Goal: Task Accomplishment & Management: Manage account settings

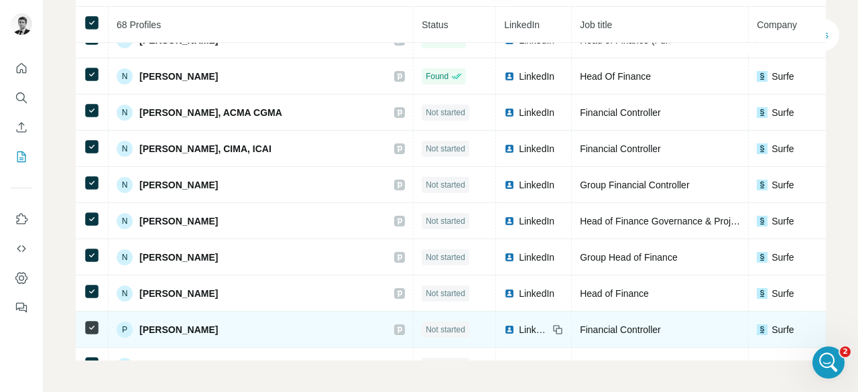
scroll to position [1547, 0]
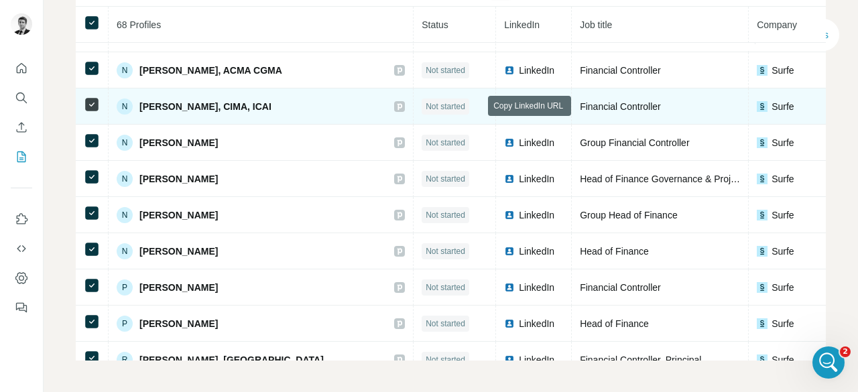
click at [552, 109] on icon at bounding box center [557, 106] width 11 height 11
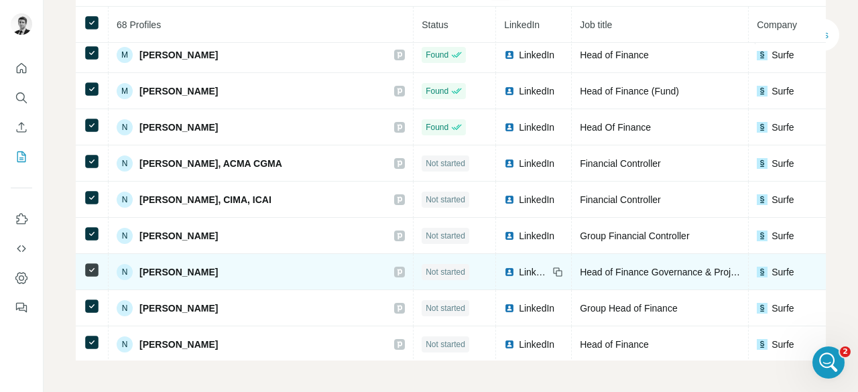
scroll to position [1480, 0]
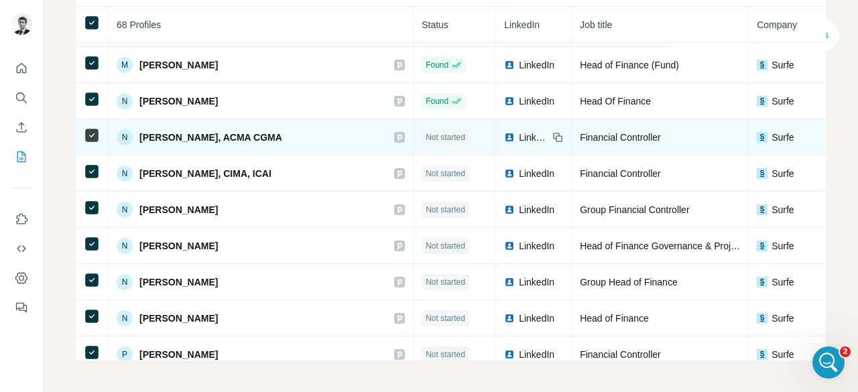
click at [552, 137] on icon at bounding box center [557, 137] width 11 height 11
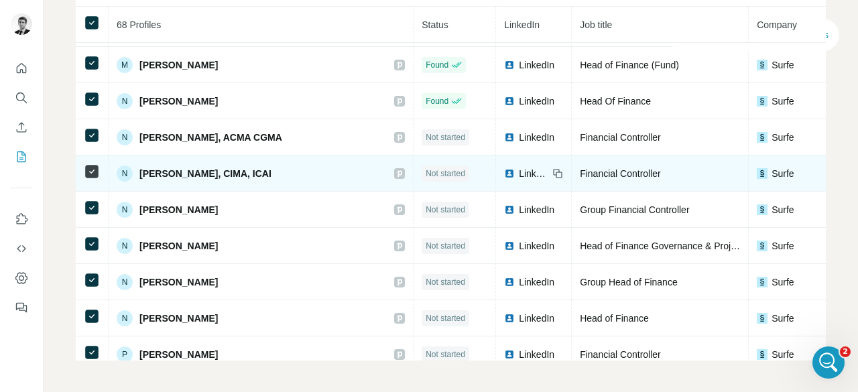
click at [552, 169] on icon at bounding box center [557, 173] width 11 height 11
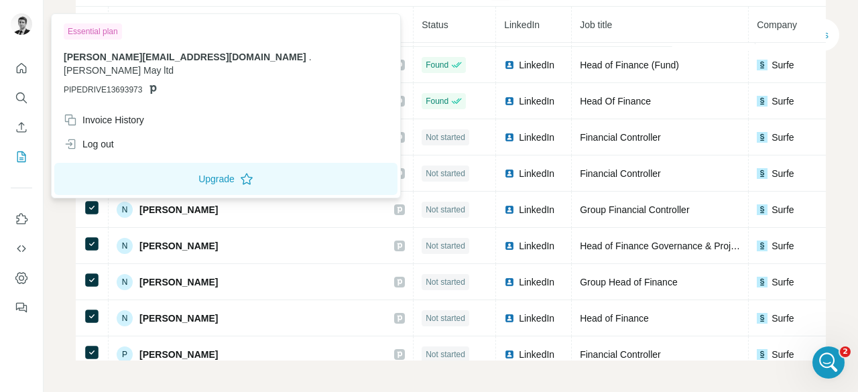
click at [265, 11] on th "68 Profiles" at bounding box center [261, 25] width 305 height 36
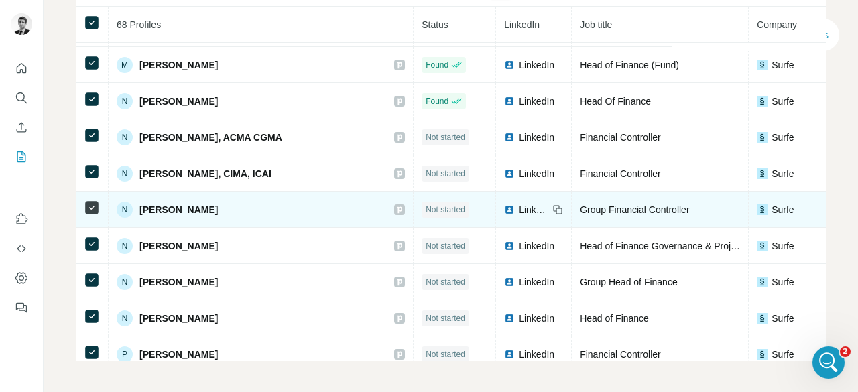
click at [552, 204] on icon at bounding box center [557, 209] width 11 height 11
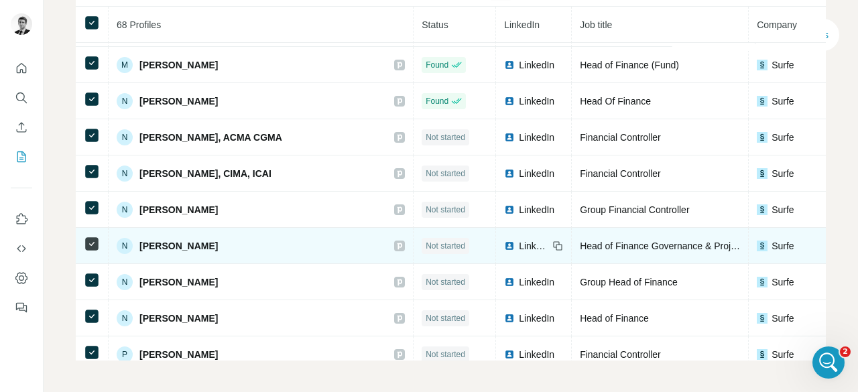
click at [504, 246] on div "LinkedIn" at bounding box center [533, 245] width 59 height 13
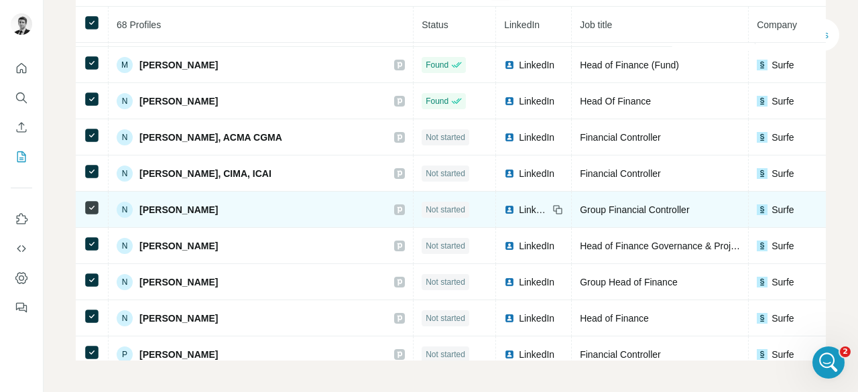
click at [496, 204] on td "LinkedIn" at bounding box center [534, 210] width 76 height 36
click at [556, 208] on icon at bounding box center [559, 211] width 6 height 6
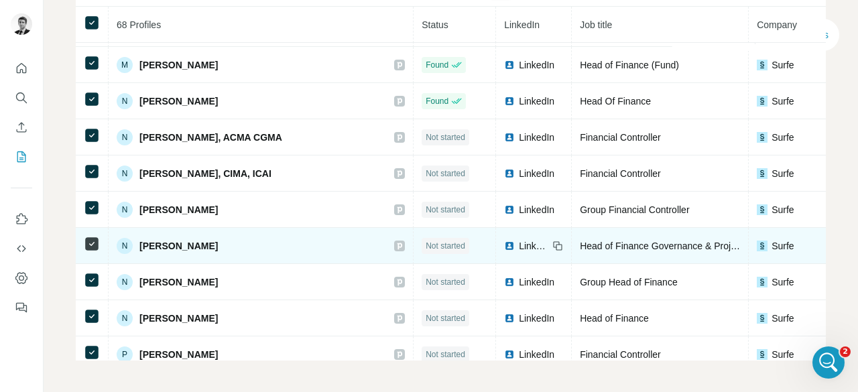
click at [552, 243] on icon at bounding box center [557, 246] width 11 height 11
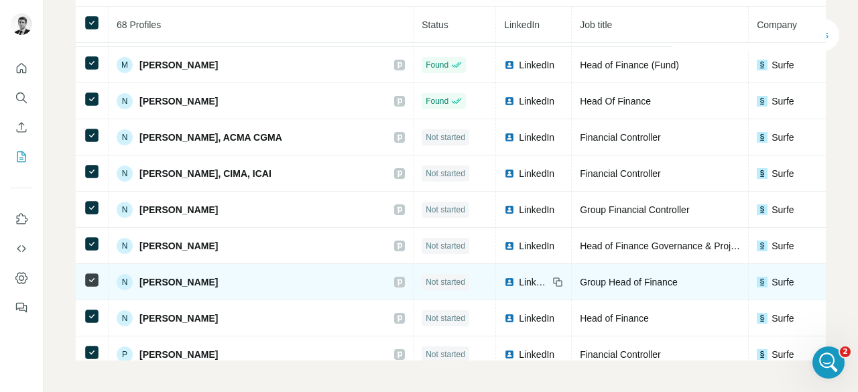
click at [552, 279] on icon at bounding box center [557, 282] width 11 height 11
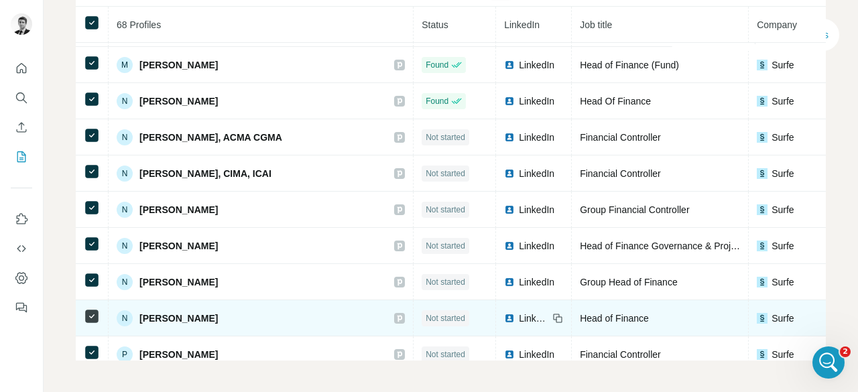
click at [556, 318] on icon at bounding box center [559, 319] width 6 height 6
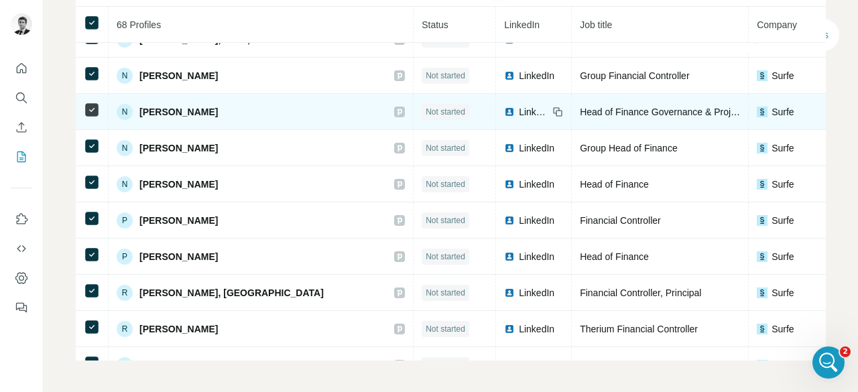
scroll to position [1681, 0]
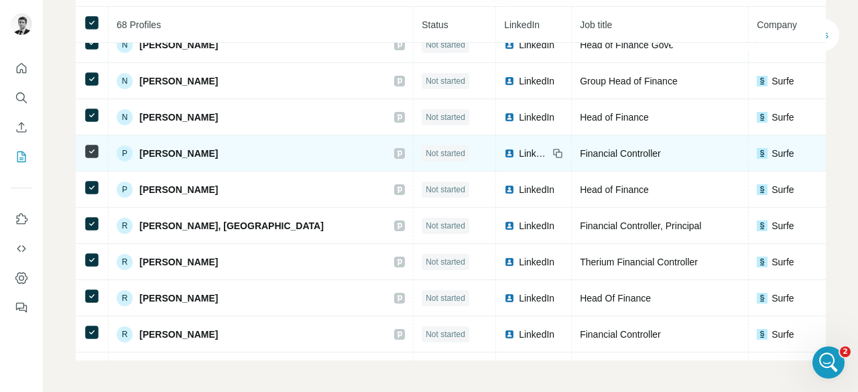
click at [556, 151] on icon at bounding box center [559, 154] width 6 height 6
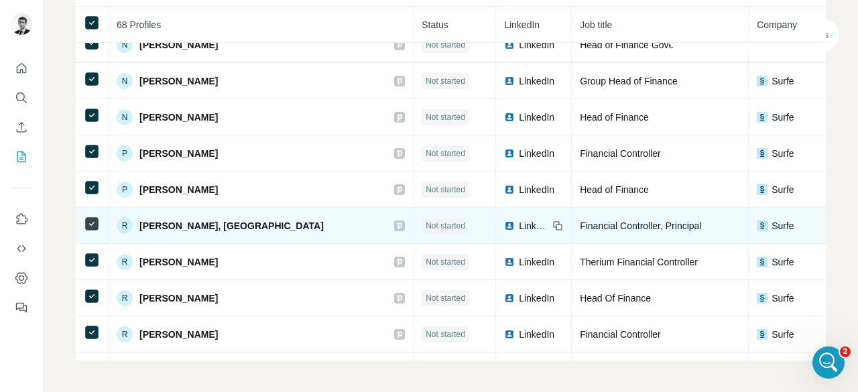
click at [552, 226] on icon at bounding box center [557, 225] width 11 height 11
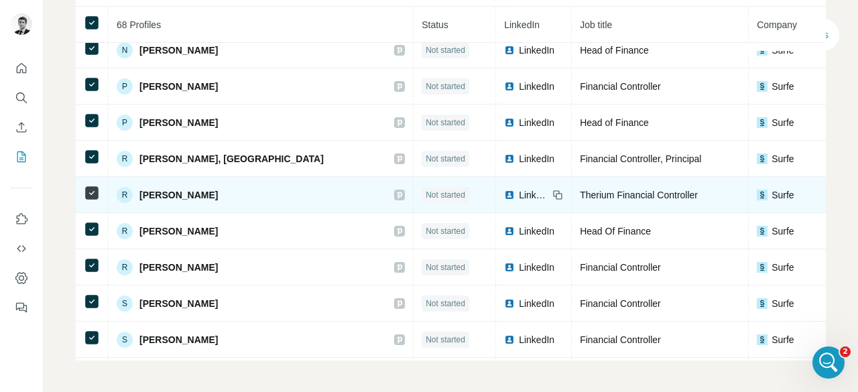
scroll to position [1815, 0]
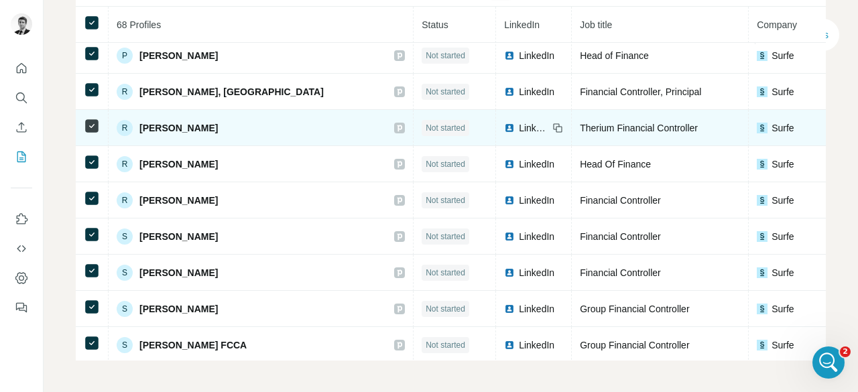
drag, startPoint x: 474, startPoint y: 131, endPoint x: 642, endPoint y: 131, distance: 167.5
click at [552, 131] on icon at bounding box center [557, 128] width 11 height 11
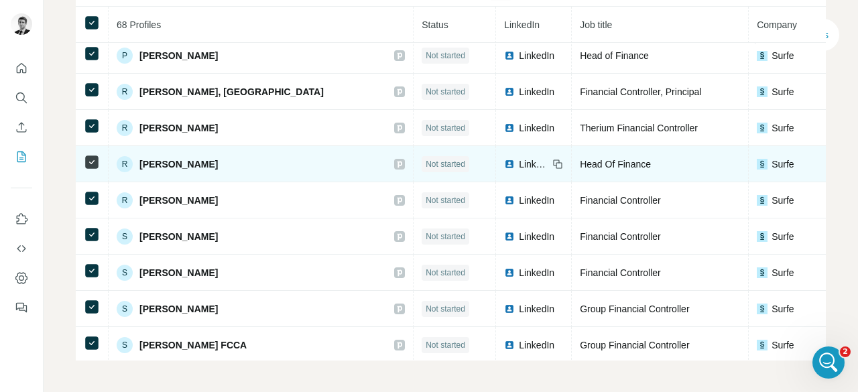
click at [552, 164] on icon at bounding box center [557, 164] width 11 height 11
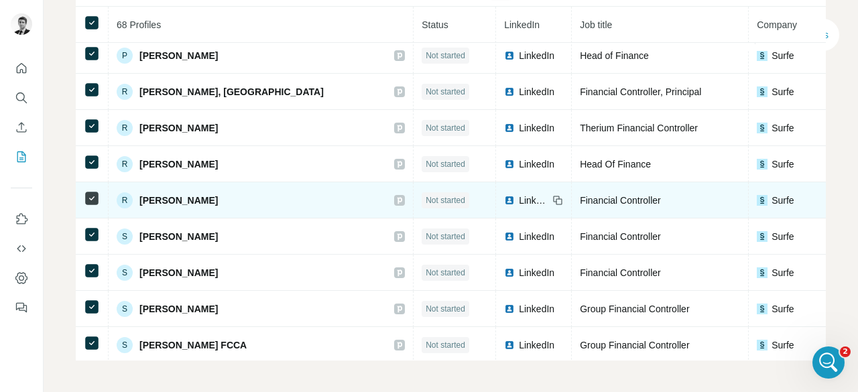
click at [554, 196] on icon at bounding box center [557, 199] width 6 height 6
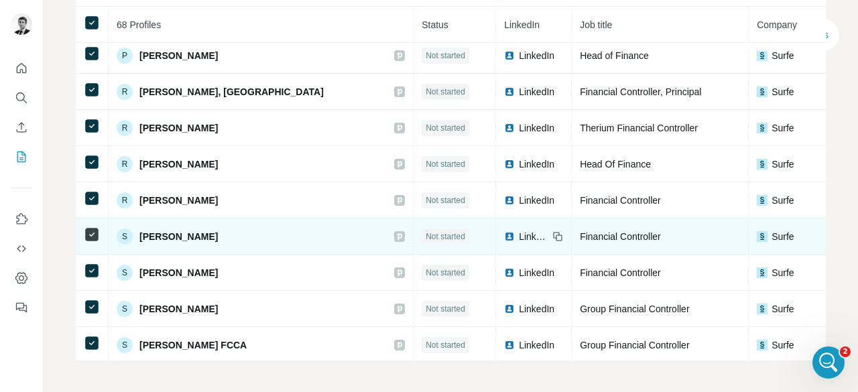
click at [556, 237] on icon at bounding box center [559, 238] width 6 height 6
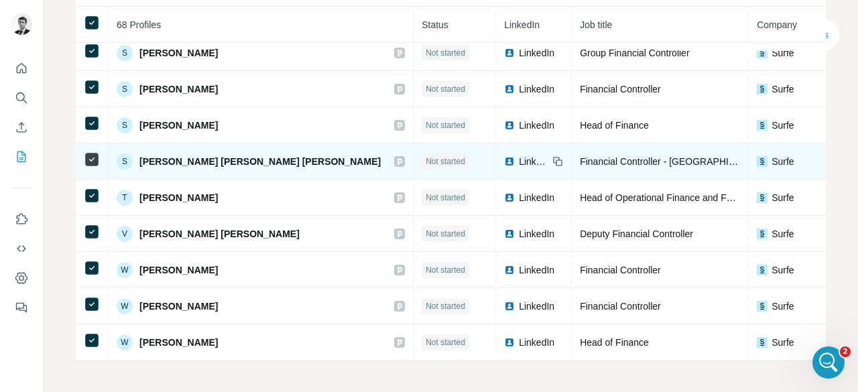
scroll to position [1949, 0]
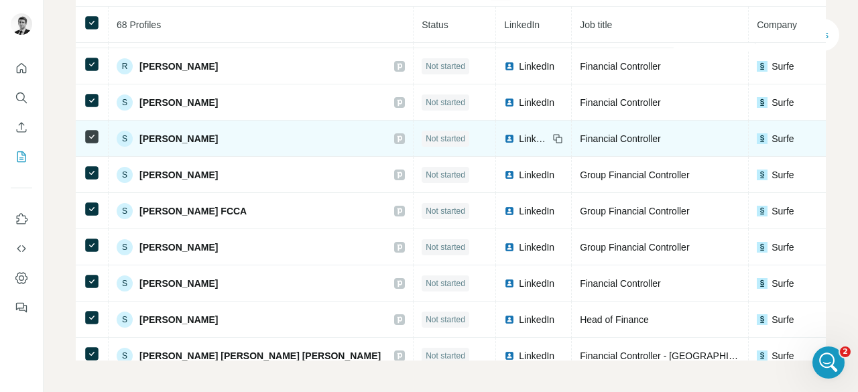
click at [552, 137] on icon at bounding box center [557, 138] width 11 height 11
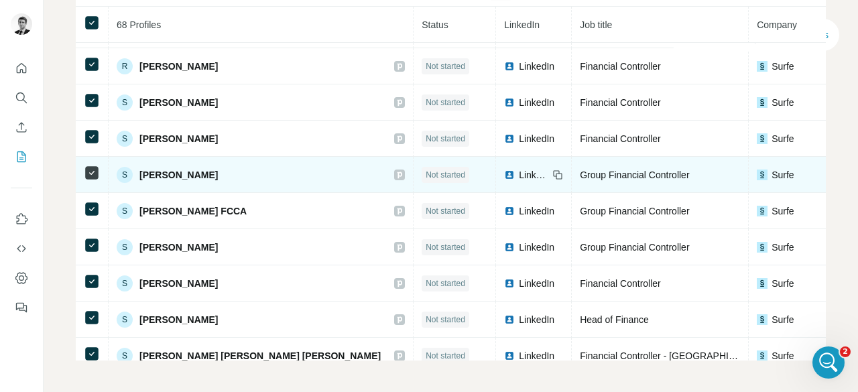
click at [556, 175] on icon at bounding box center [559, 176] width 6 height 6
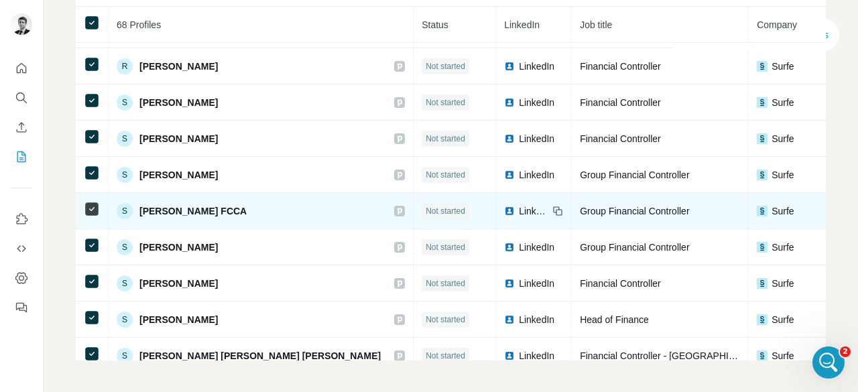
click at [552, 211] on icon at bounding box center [557, 211] width 11 height 11
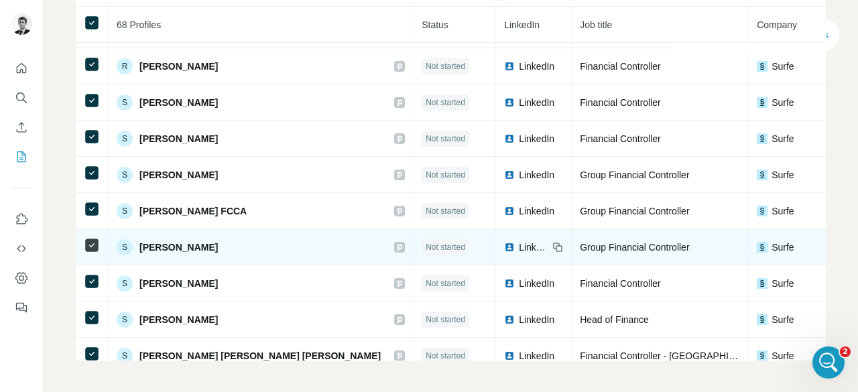
click at [552, 249] on icon at bounding box center [557, 247] width 11 height 11
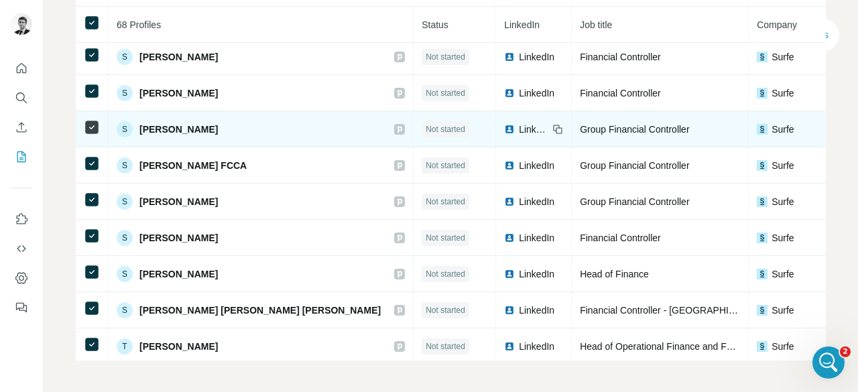
scroll to position [2016, 0]
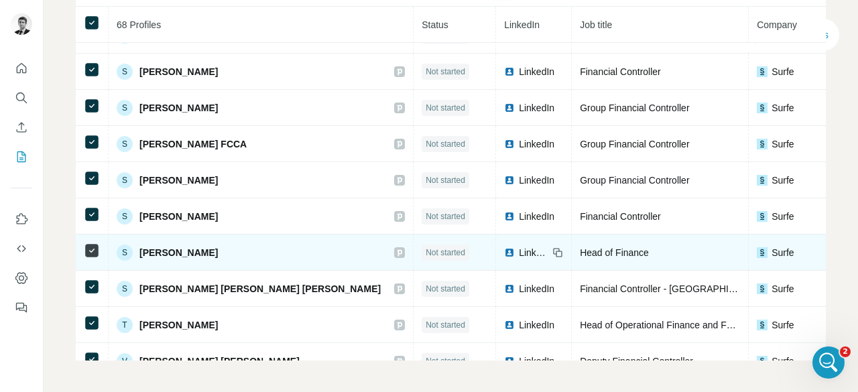
drag, startPoint x: 479, startPoint y: 253, endPoint x: 739, endPoint y: 253, distance: 260.0
click at [552, 253] on icon at bounding box center [557, 252] width 11 height 11
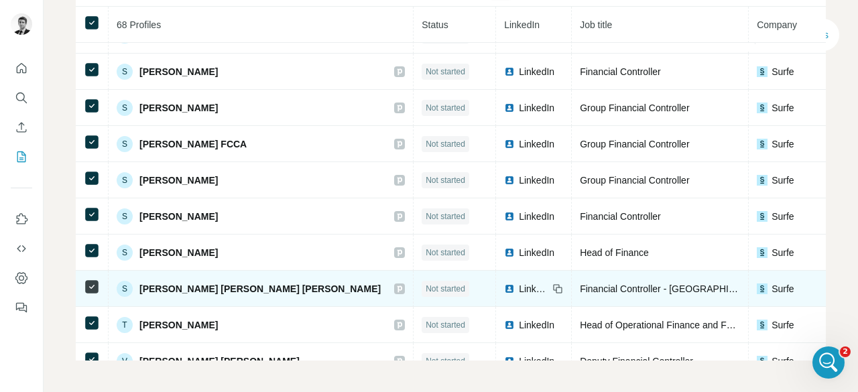
click at [556, 287] on icon at bounding box center [559, 290] width 6 height 6
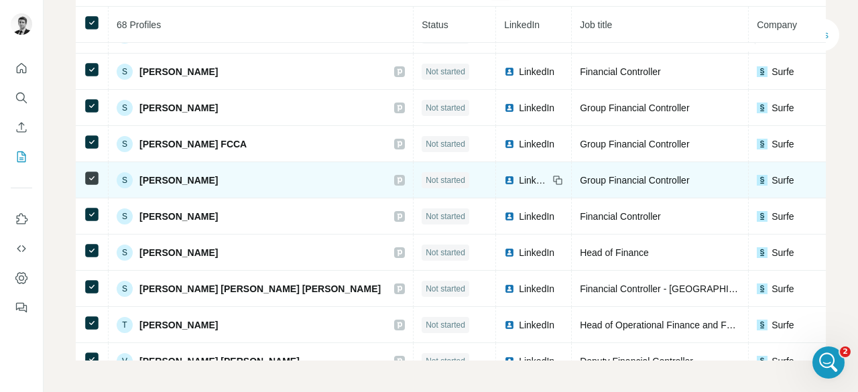
scroll to position [2150, 0]
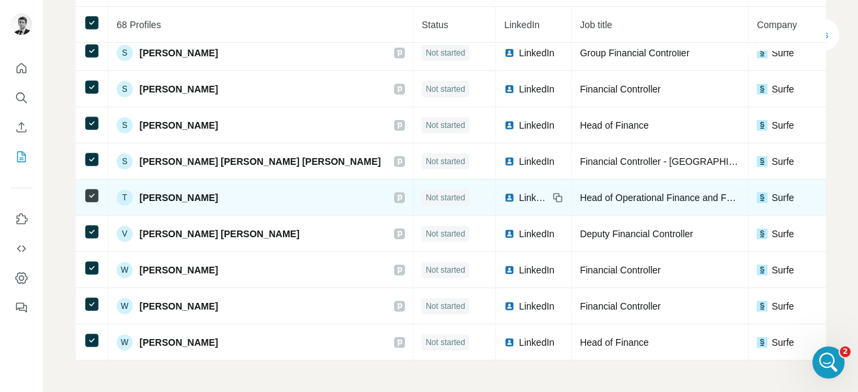
click at [552, 192] on icon at bounding box center [557, 197] width 11 height 11
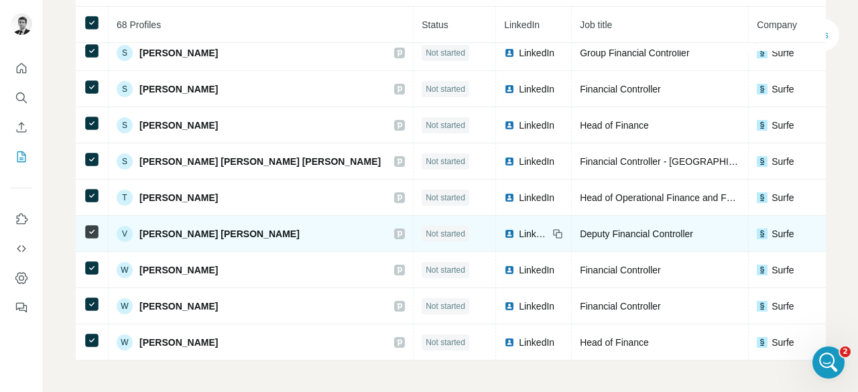
click at [552, 229] on icon at bounding box center [557, 234] width 11 height 11
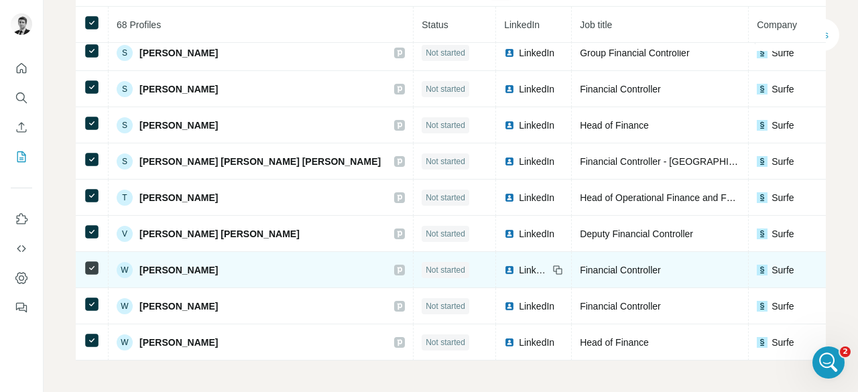
click at [552, 265] on icon at bounding box center [557, 270] width 11 height 11
